Goal: Task Accomplishment & Management: Manage account settings

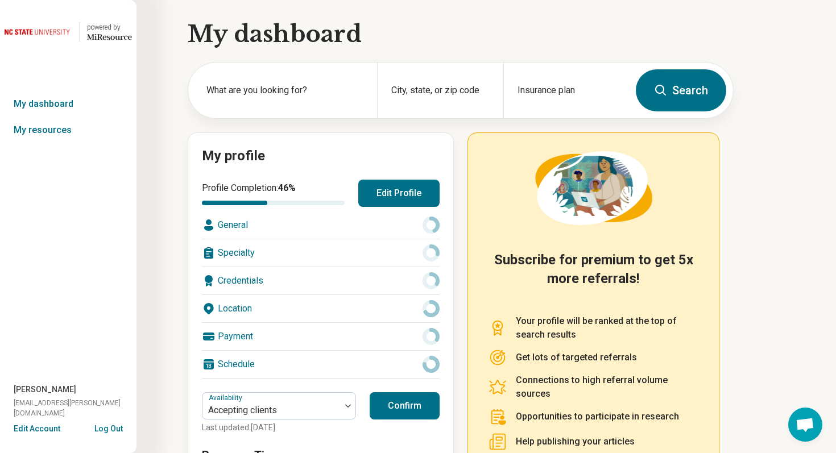
click at [56, 425] on button "Edit Account" at bounding box center [37, 429] width 47 height 12
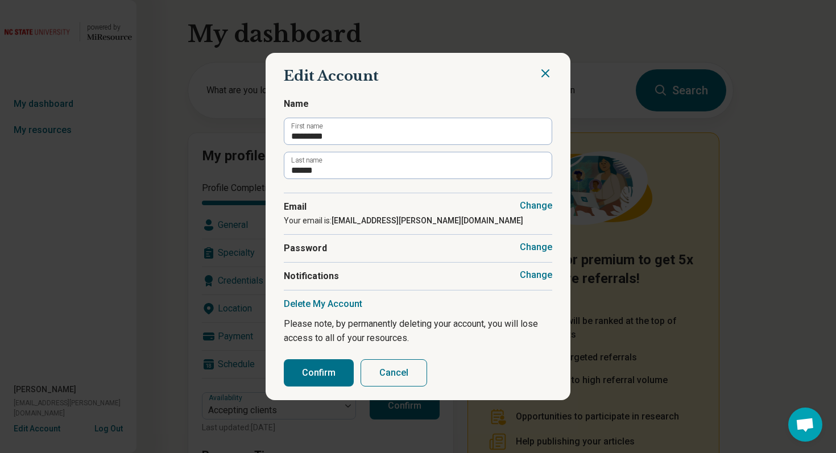
click at [544, 78] on icon "Close" at bounding box center [545, 74] width 14 height 14
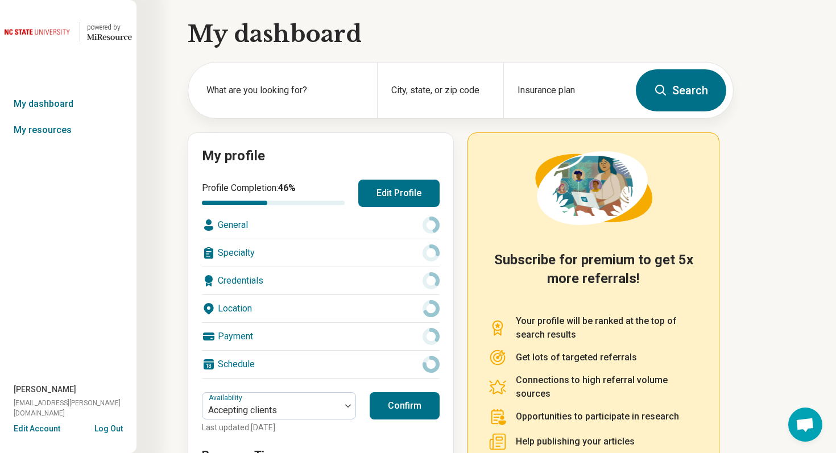
click at [115, 425] on button "Log Out" at bounding box center [108, 427] width 28 height 9
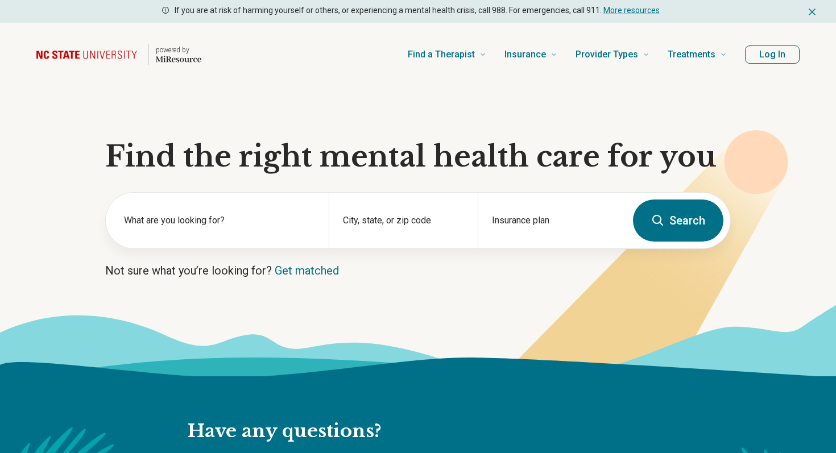
click at [325, 126] on section "Find the right mental health care for you What are you looking for? City, state…" at bounding box center [418, 231] width 836 height 290
click at [313, 79] on div "powered by Find a Therapist Mental Health Conditions ADHD Anxiety Anorexia Auti…" at bounding box center [418, 55] width 836 height 64
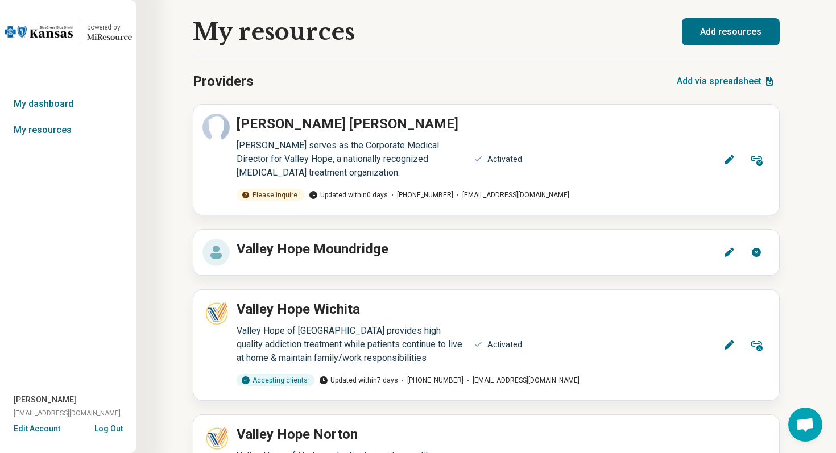
scroll to position [105, 0]
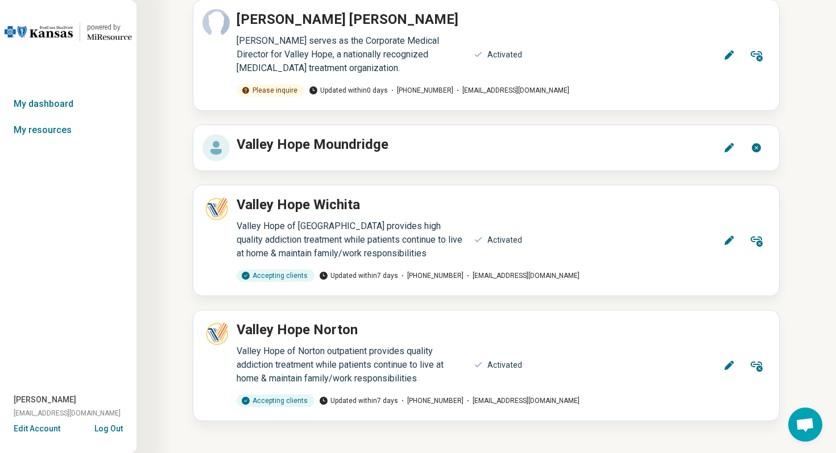
click at [112, 428] on button "Log Out" at bounding box center [108, 427] width 28 height 9
click at [116, 429] on button "Log Out" at bounding box center [108, 427] width 28 height 9
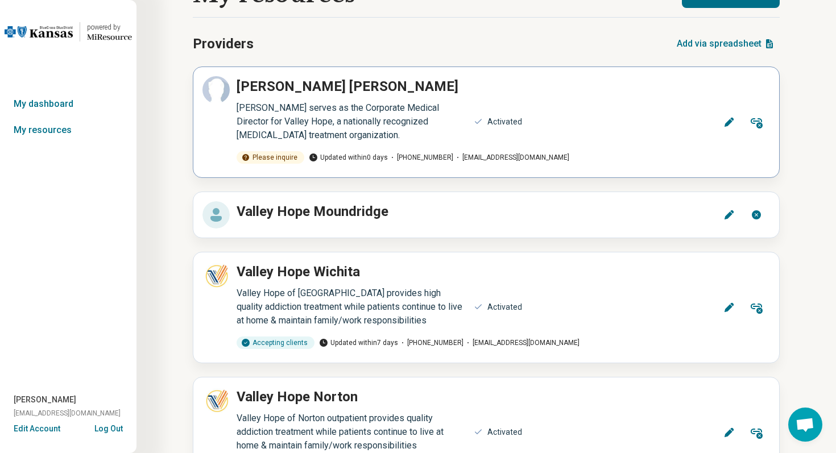
scroll to position [38, 0]
click at [748, 123] on button "Remove" at bounding box center [756, 121] width 27 height 27
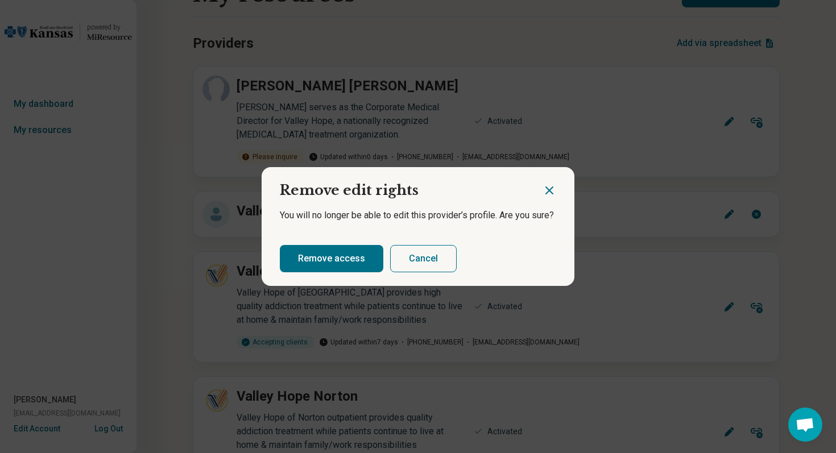
click at [357, 263] on button "Remove access" at bounding box center [331, 258] width 103 height 27
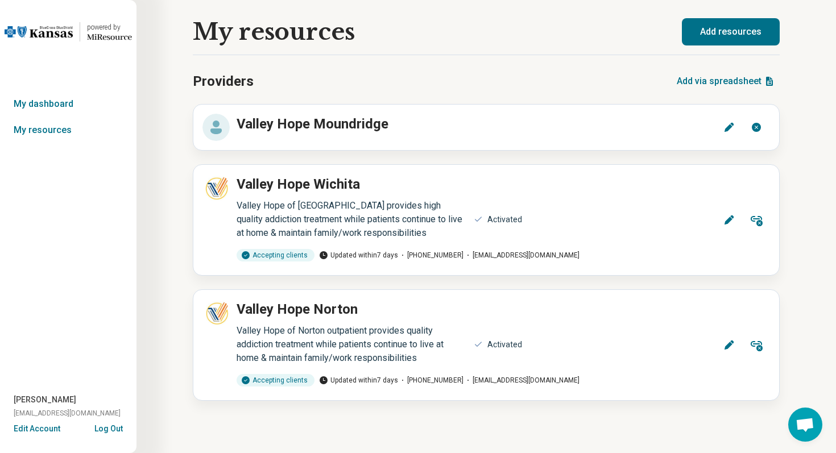
scroll to position [0, 0]
click at [113, 428] on button "Log Out" at bounding box center [108, 427] width 28 height 9
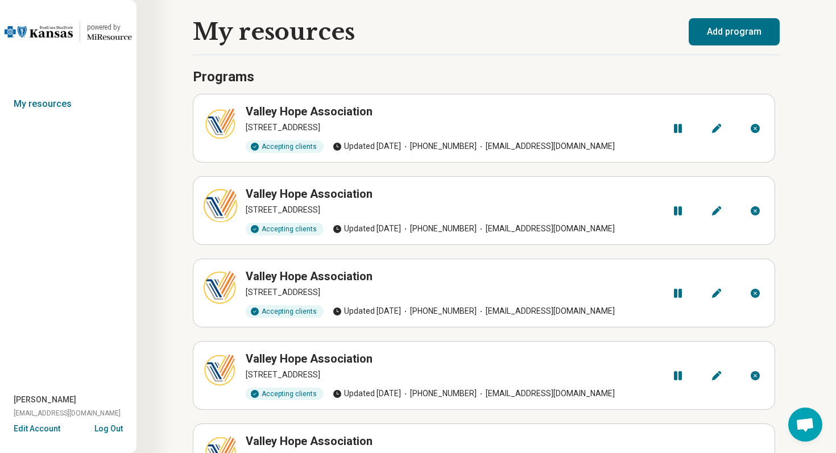
click at [49, 432] on button "Edit Account" at bounding box center [37, 429] width 47 height 12
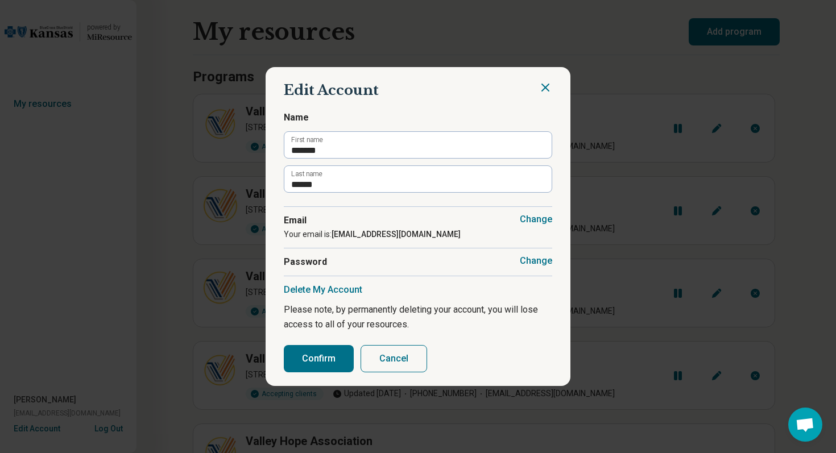
click at [389, 365] on button "Cancel" at bounding box center [394, 358] width 67 height 27
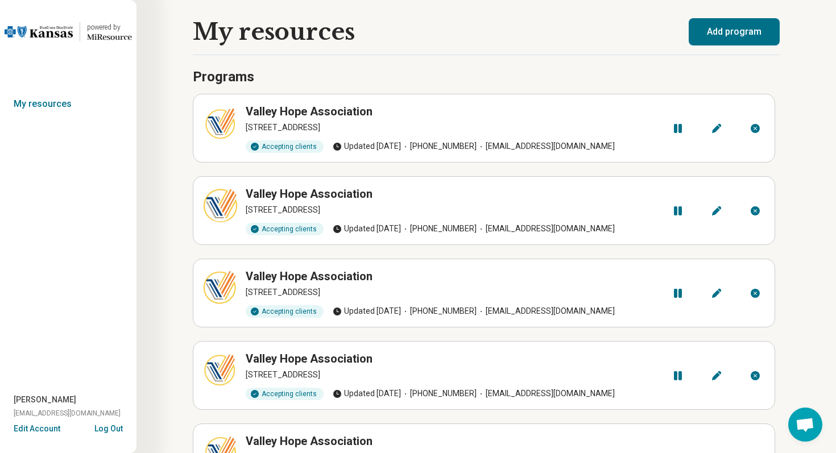
click at [45, 432] on button "Edit Account" at bounding box center [37, 429] width 47 height 12
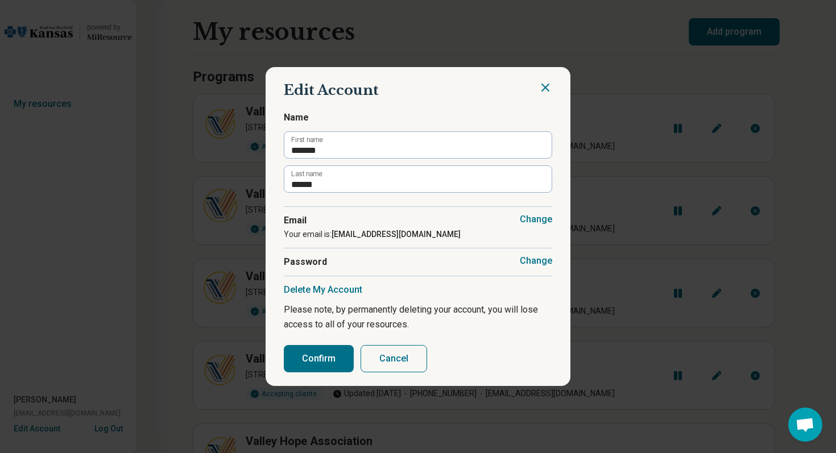
click at [397, 361] on button "Cancel" at bounding box center [394, 358] width 67 height 27
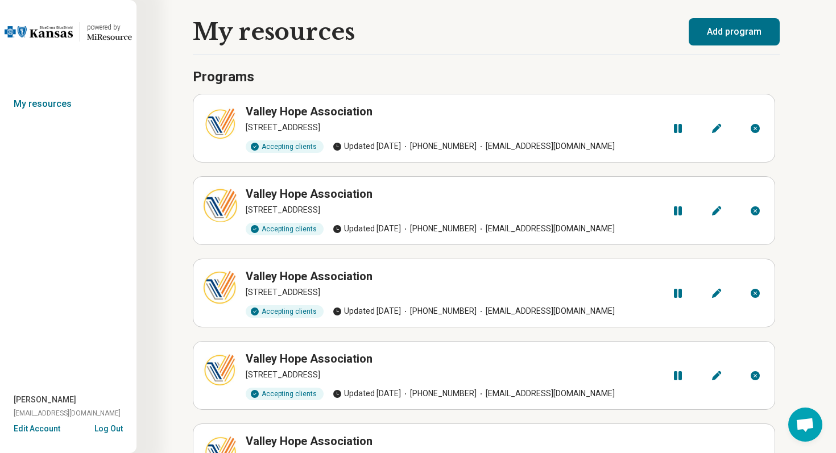
click at [115, 430] on button "Log Out" at bounding box center [108, 427] width 28 height 9
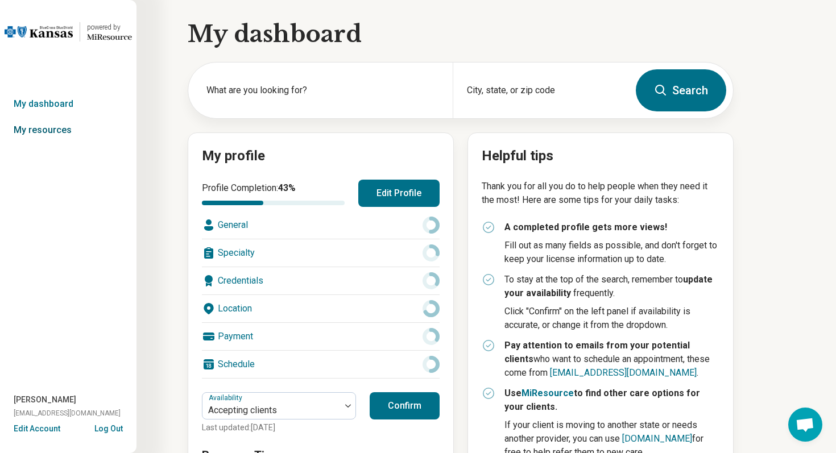
click at [58, 126] on link "My resources" at bounding box center [68, 130] width 136 height 26
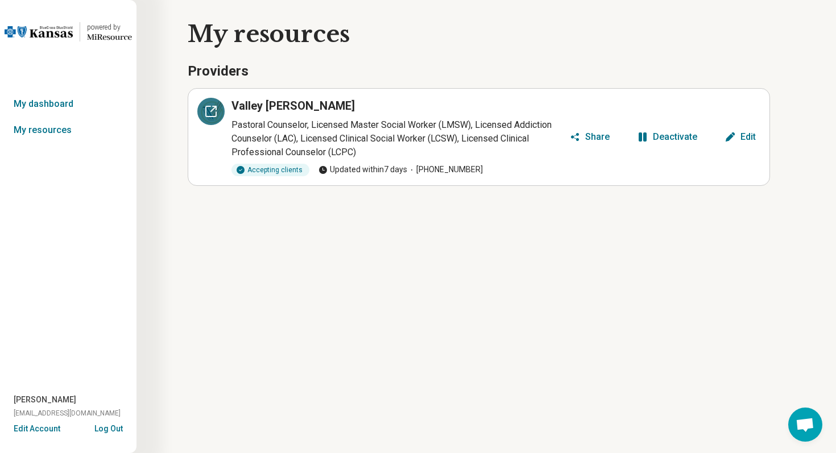
click at [209, 117] on icon at bounding box center [211, 111] width 10 height 10
click at [54, 107] on link "My dashboard" at bounding box center [68, 104] width 136 height 26
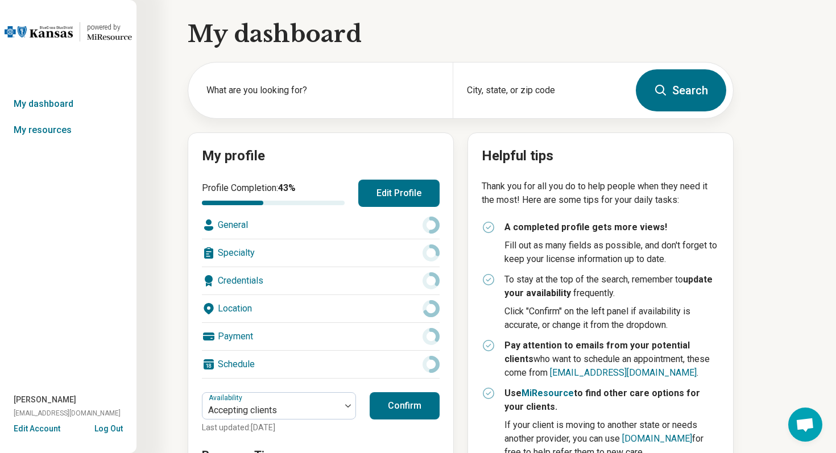
click at [118, 427] on button "Log Out" at bounding box center [108, 427] width 28 height 9
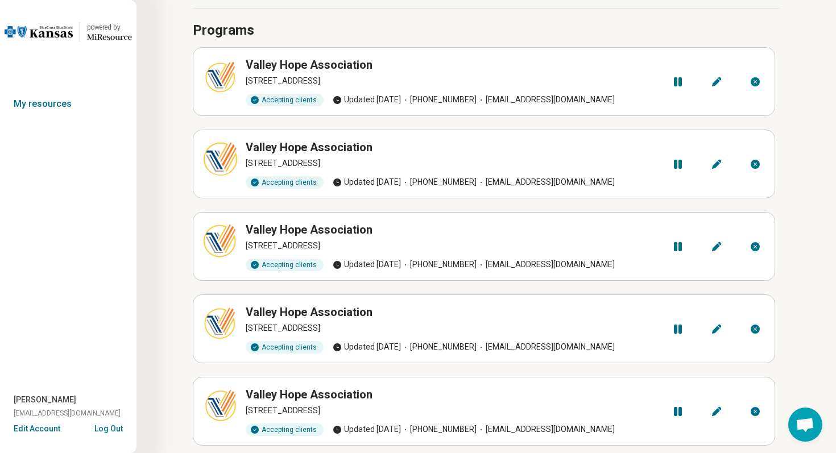
scroll to position [57, 0]
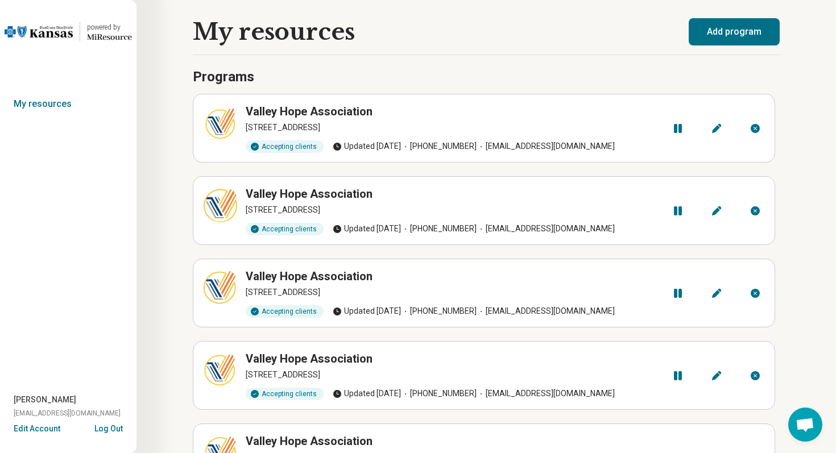
click at [107, 428] on button "Log Out" at bounding box center [108, 427] width 28 height 9
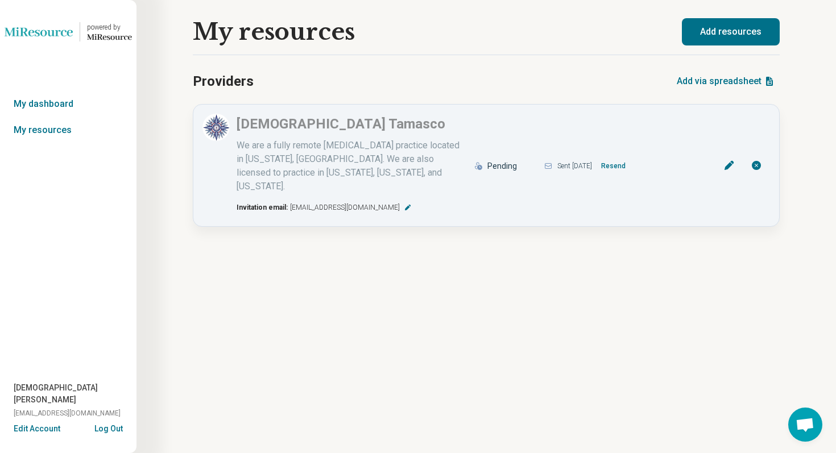
click at [252, 305] on div "My resources Providers Add via spreadsheet [DEMOGRAPHIC_DATA][PERSON_NAME] We a…" at bounding box center [485, 226] width 699 height 453
drag, startPoint x: 195, startPoint y: 80, endPoint x: 259, endPoint y: 82, distance: 64.3
click at [260, 82] on div "Providers Add via spreadsheet" at bounding box center [486, 81] width 587 height 27
click at [148, 221] on div "My resources Providers Add via spreadsheet [DEMOGRAPHIC_DATA][PERSON_NAME] We a…" at bounding box center [485, 226] width 699 height 453
click at [112, 430] on button "Log Out" at bounding box center [108, 427] width 28 height 9
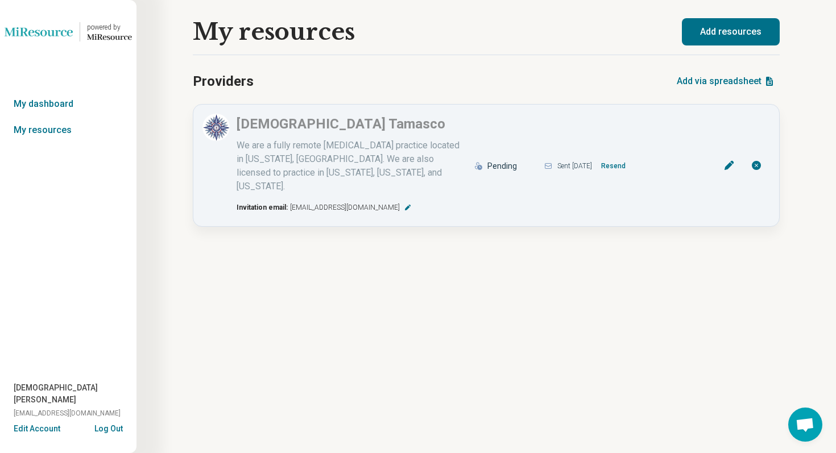
click at [111, 430] on button "Log Out" at bounding box center [108, 427] width 28 height 9
click at [630, 161] on button "Resend" at bounding box center [613, 166] width 34 height 18
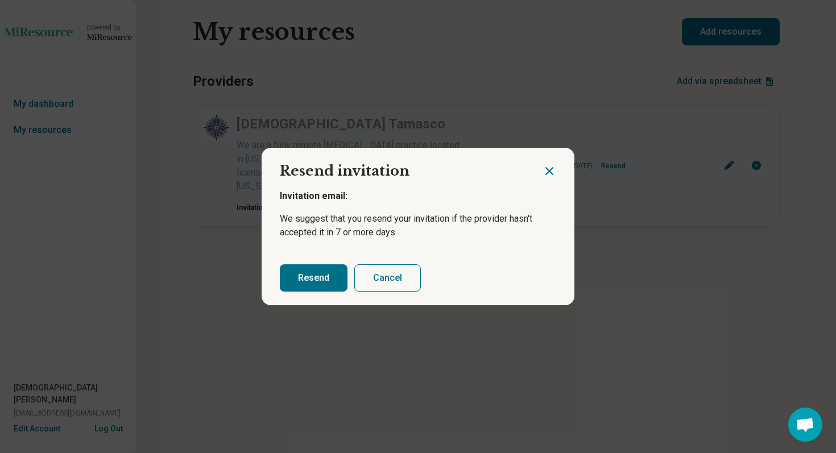
click at [295, 282] on button "Resend" at bounding box center [314, 277] width 68 height 27
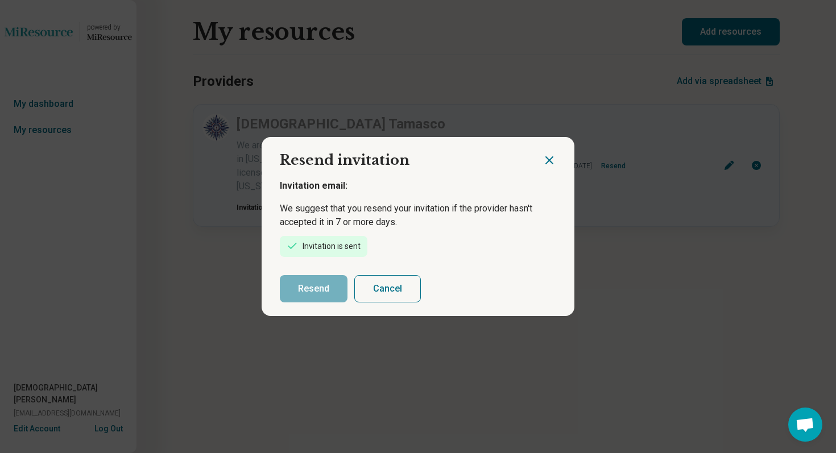
click at [89, 399] on div "Resend invitation Invitation email: We suggest that you resend your invitation …" at bounding box center [418, 226] width 836 height 453
click at [377, 298] on button "Cancel" at bounding box center [387, 288] width 67 height 27
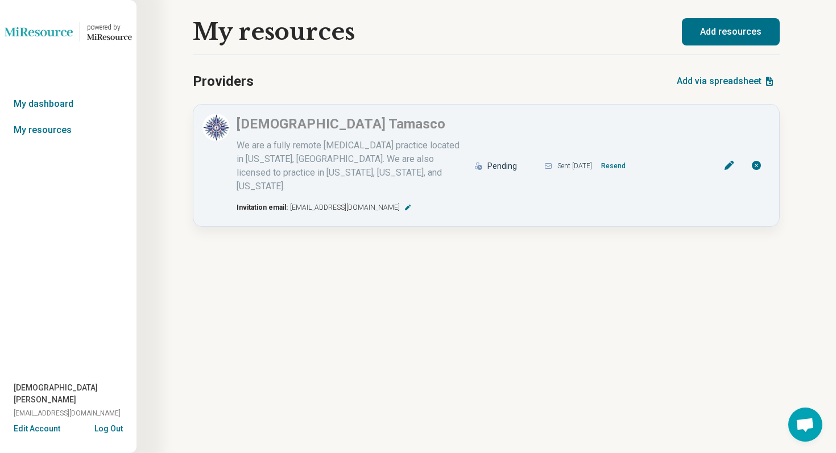
click at [103, 428] on button "Log Out" at bounding box center [108, 427] width 28 height 9
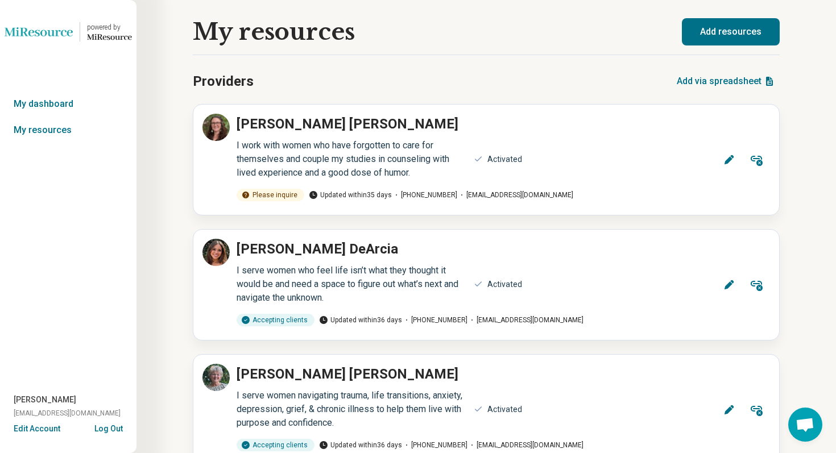
click at [113, 428] on button "Log Out" at bounding box center [108, 427] width 28 height 9
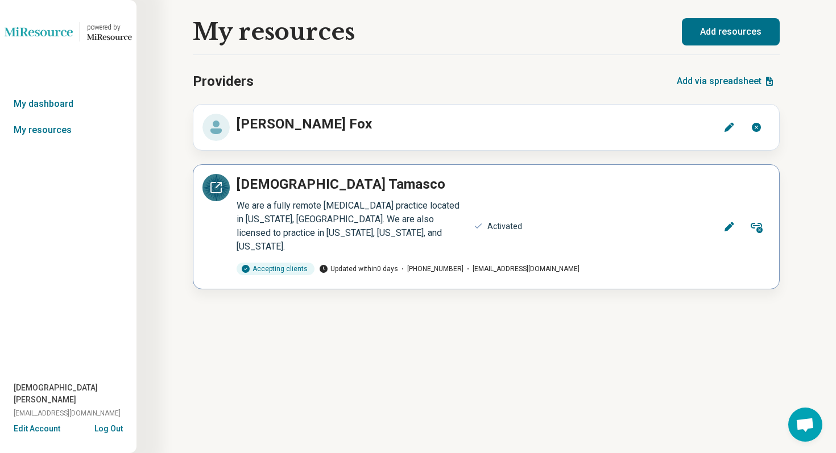
click at [216, 188] on icon at bounding box center [216, 188] width 14 height 14
click at [183, 215] on div "My resources Providers Add via spreadsheet Alexandra Fox Edit Remove Christian …" at bounding box center [485, 226] width 699 height 453
click at [122, 432] on button "Log Out" at bounding box center [108, 427] width 28 height 9
